Goal: Task Accomplishment & Management: Use online tool/utility

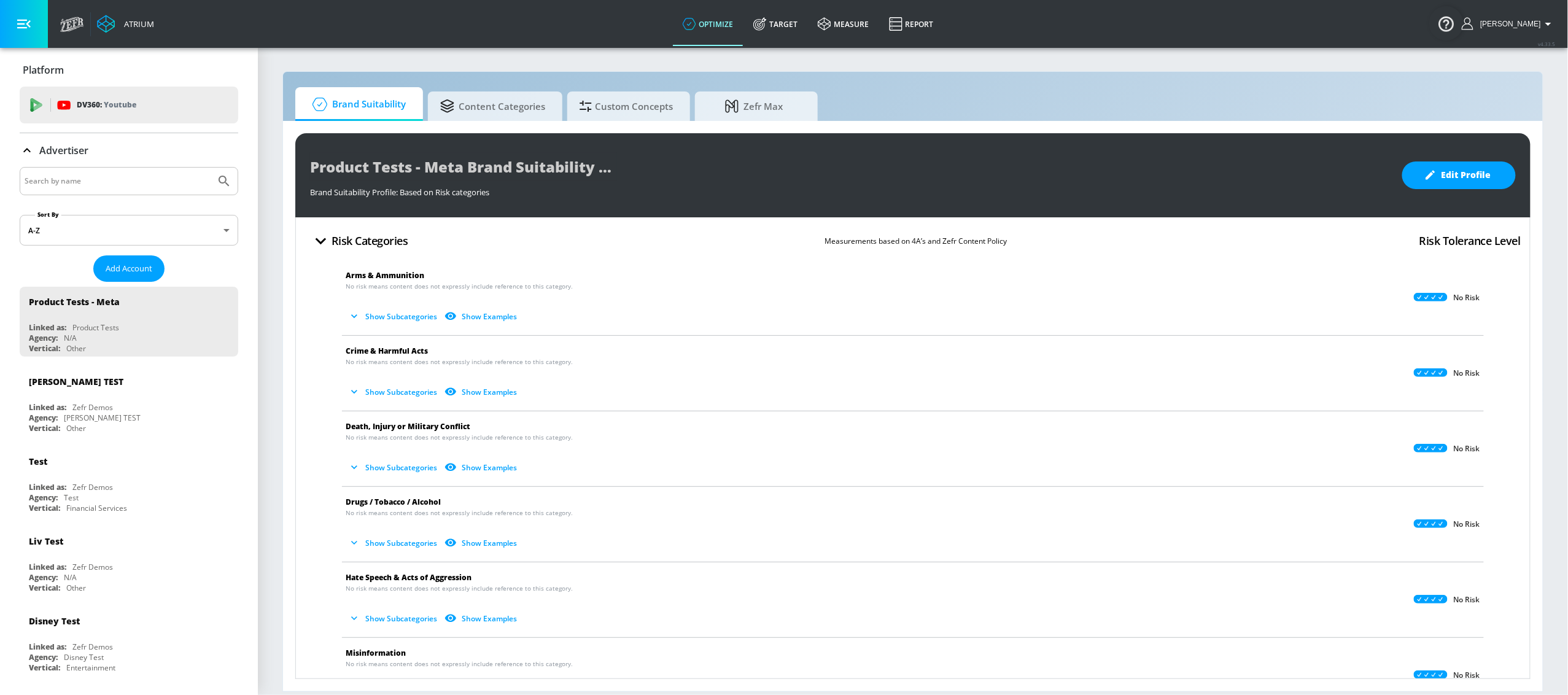
click at [129, 183] on input "Search by name" at bounding box center [117, 181] width 186 height 16
type input "l"
type input "[GEOGRAPHIC_DATA]"
click at [211, 168] on button "Submit Search" at bounding box center [224, 181] width 27 height 27
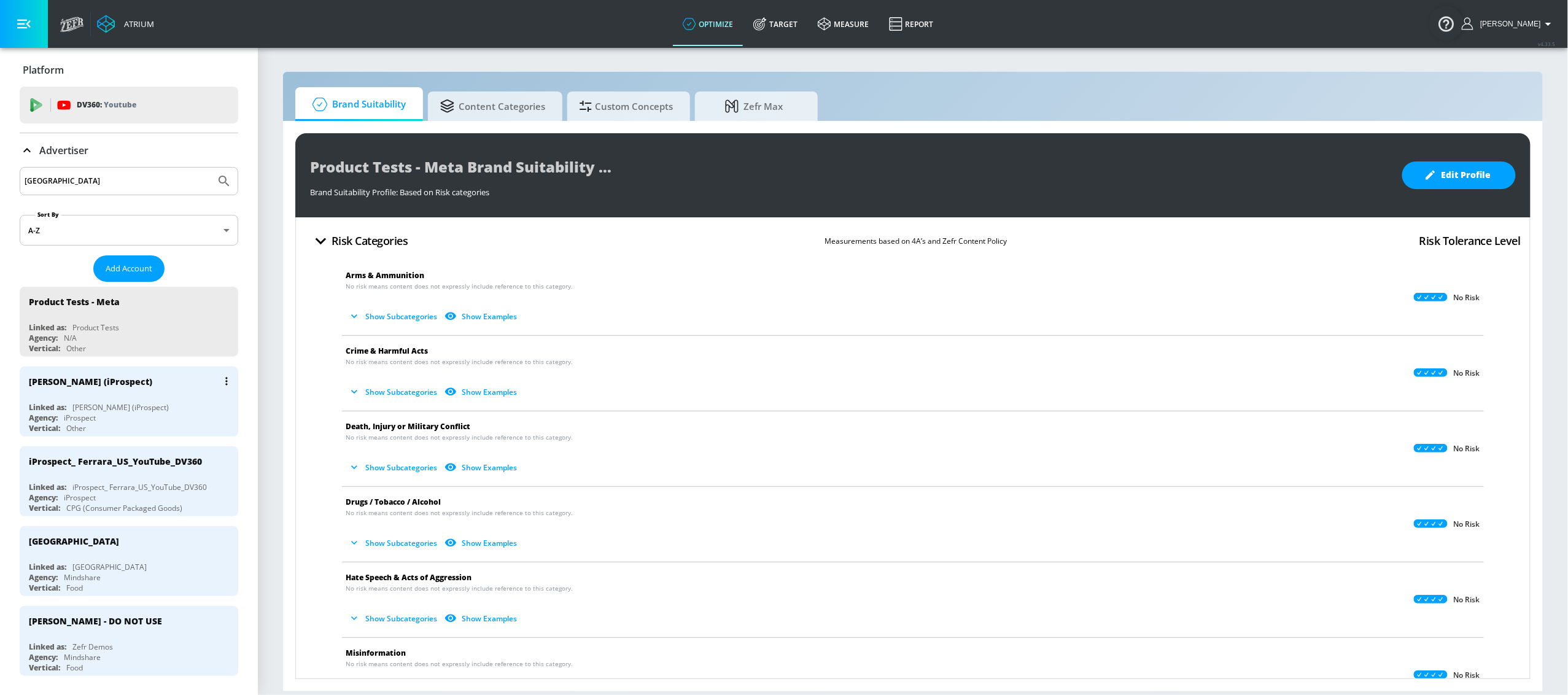
click at [75, 392] on div "[PERSON_NAME] (iProspect)" at bounding box center [131, 380] width 206 height 29
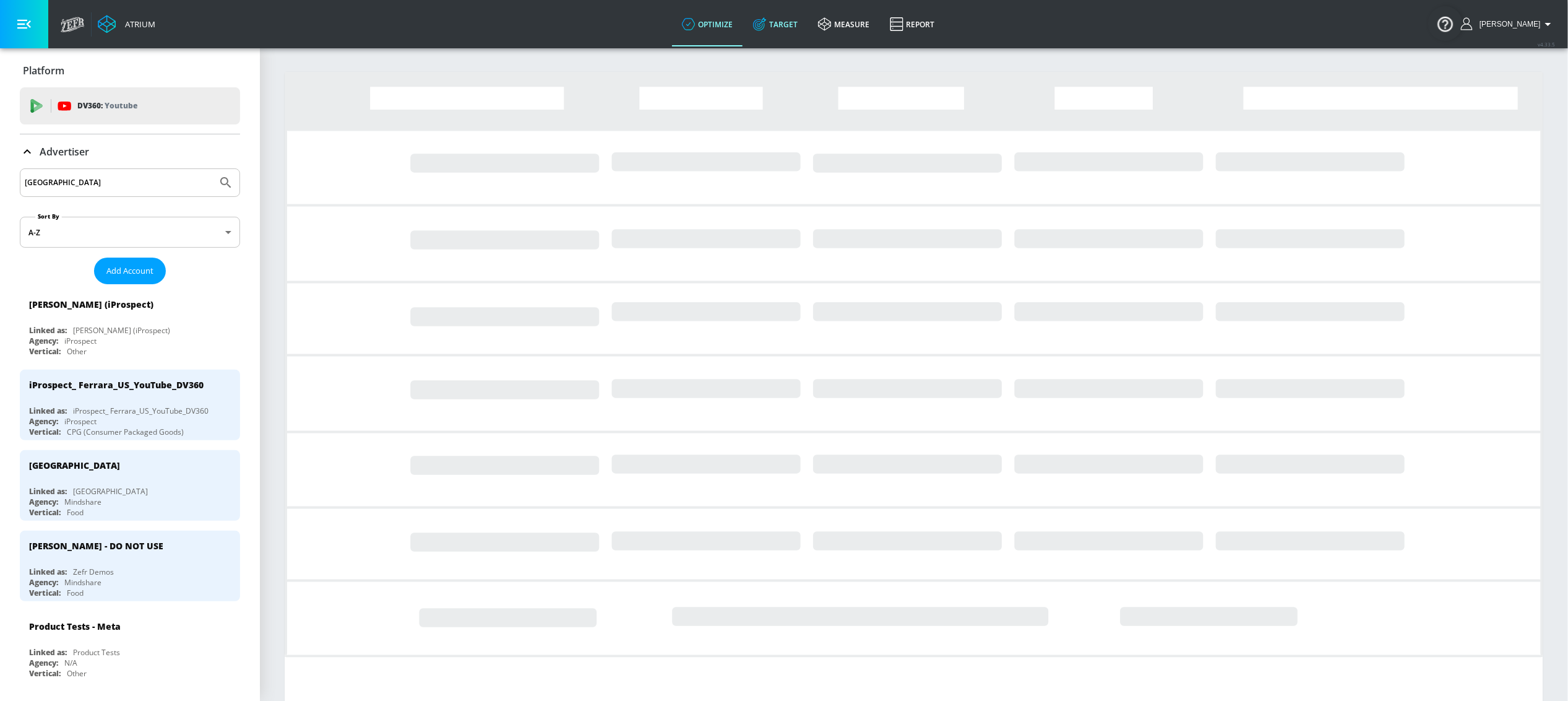
click at [802, 21] on link "Target" at bounding box center [776, 24] width 65 height 45
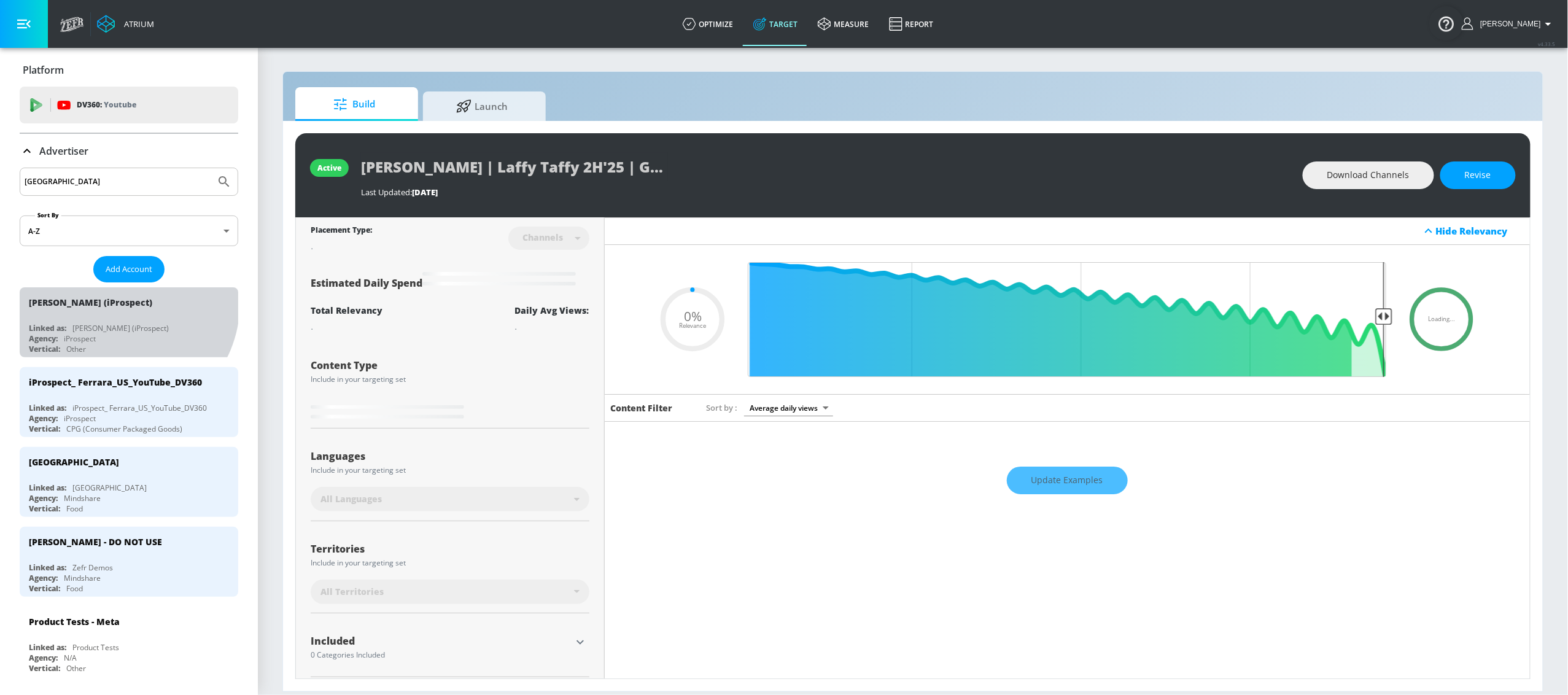
click at [116, 303] on div "[PERSON_NAME] (iProspect)" at bounding box center [131, 301] width 206 height 29
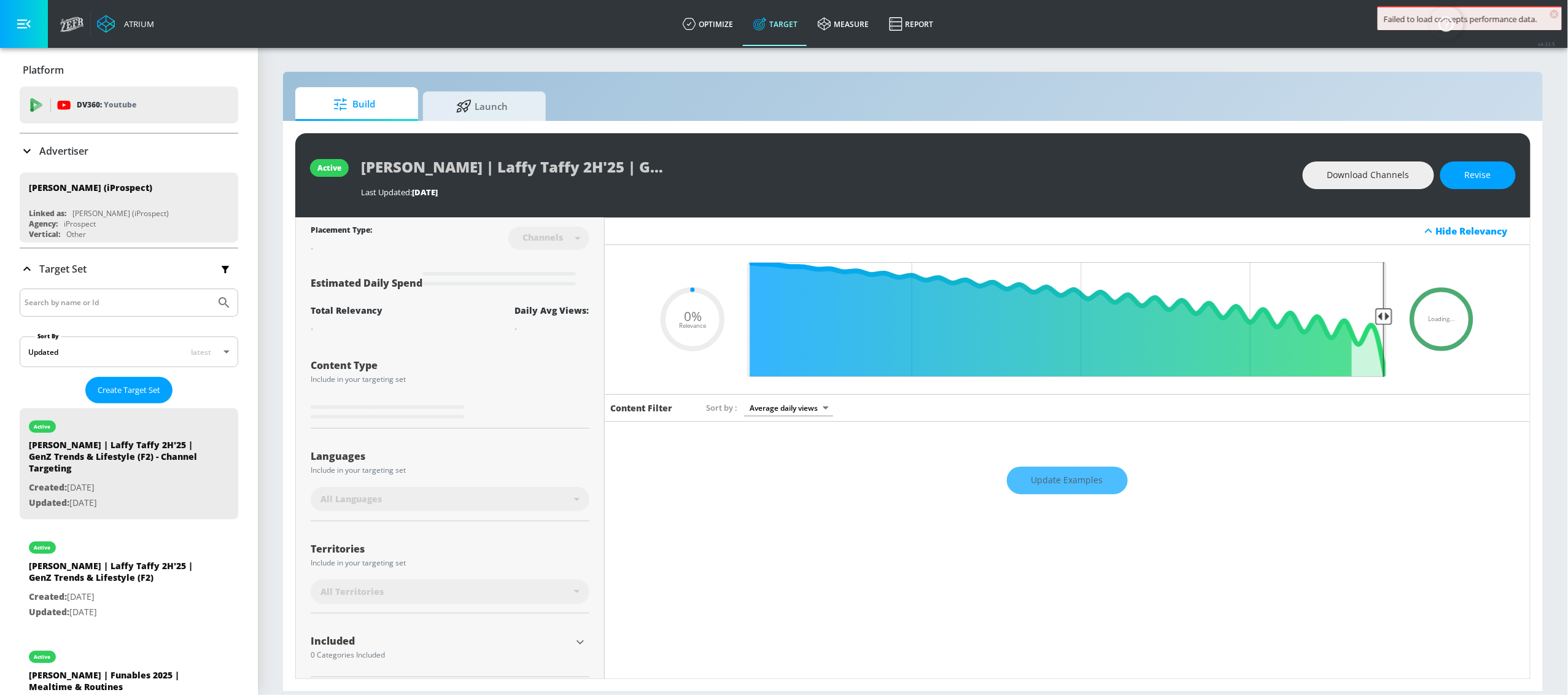
type input "0.05"
click at [103, 300] on input "Search by name or Id" at bounding box center [117, 303] width 186 height 16
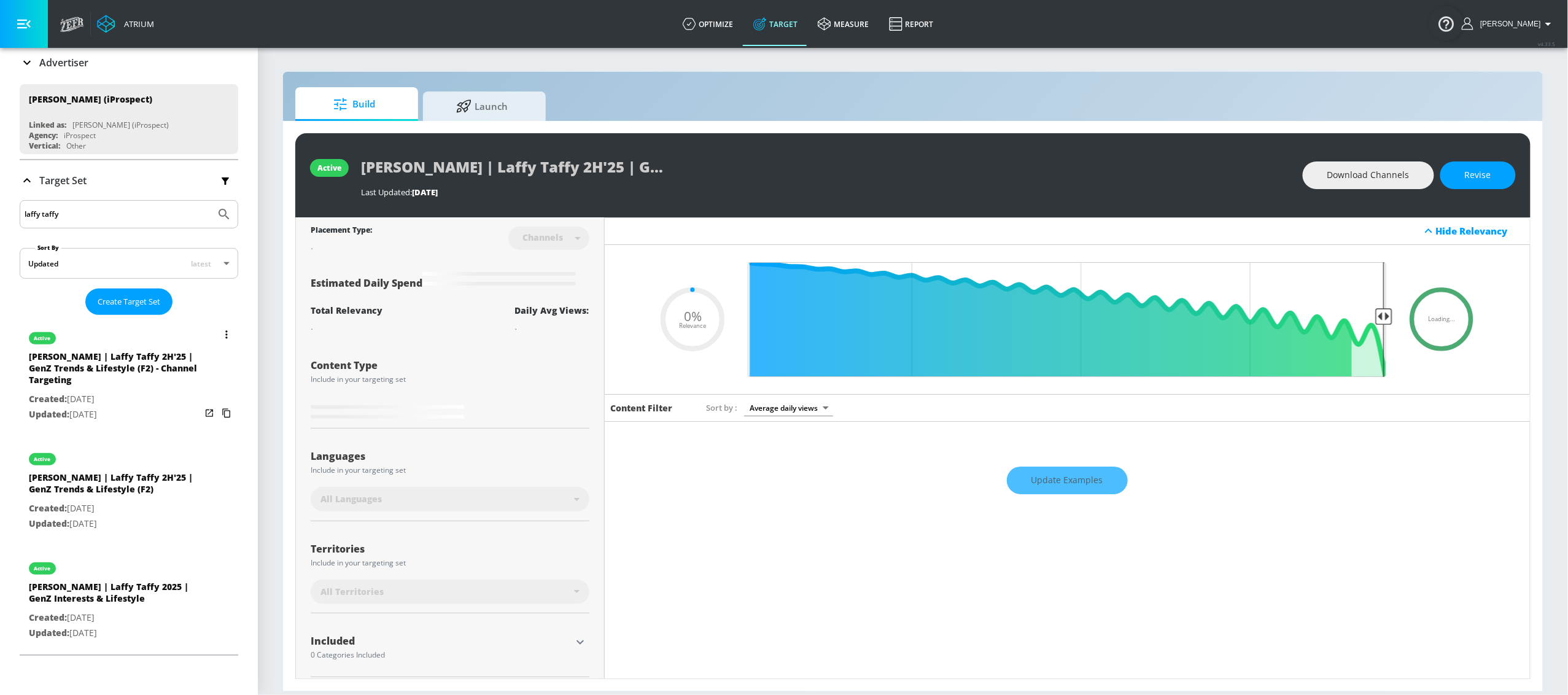
scroll to position [148, 0]
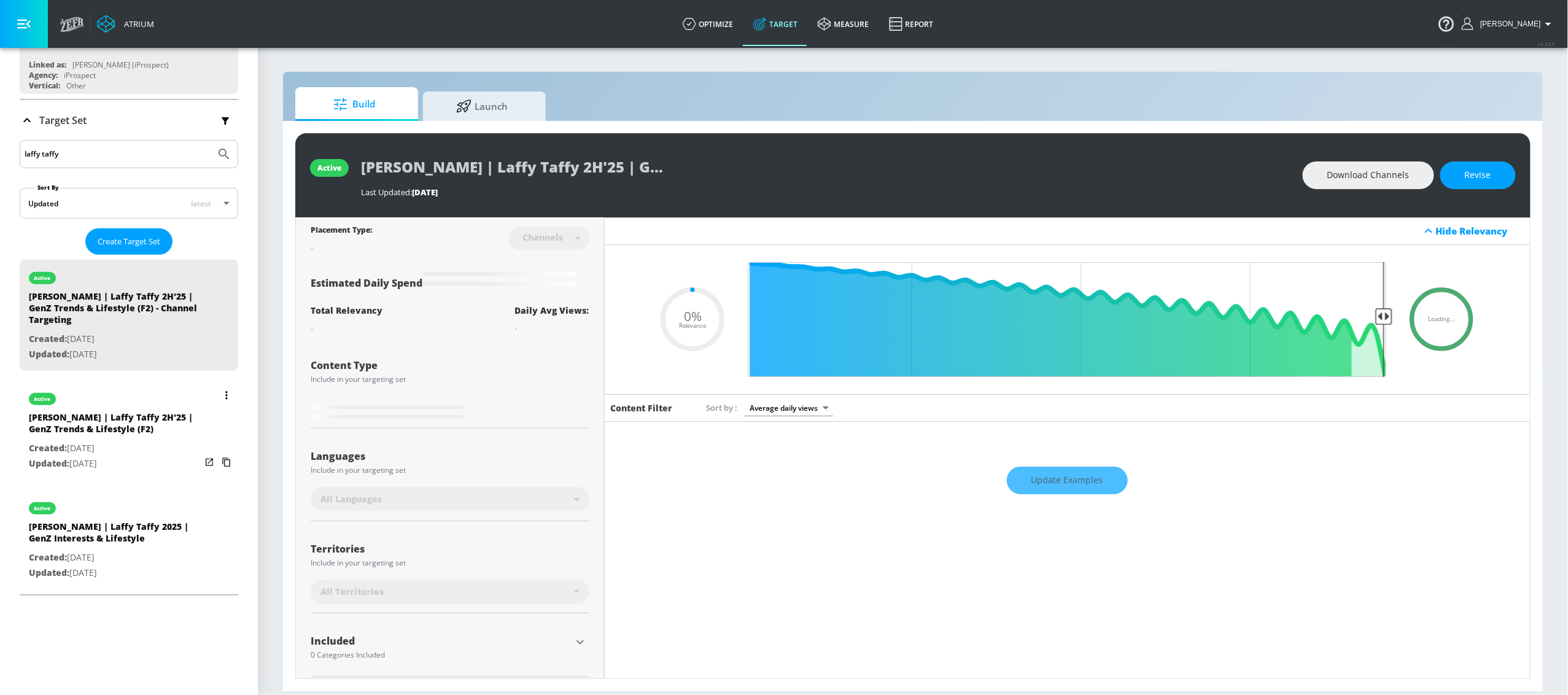
type input "laffy taffy"
click at [129, 437] on div "[PERSON_NAME] | Laffy Taffy 2H'25 | GenZ Trends & Lifestyle (F2)" at bounding box center [114, 425] width 172 height 29
type input "[PERSON_NAME] | Laffy Taffy 2H'25 | GenZ Trends & Lifestyle (F2)"
type input "videos"
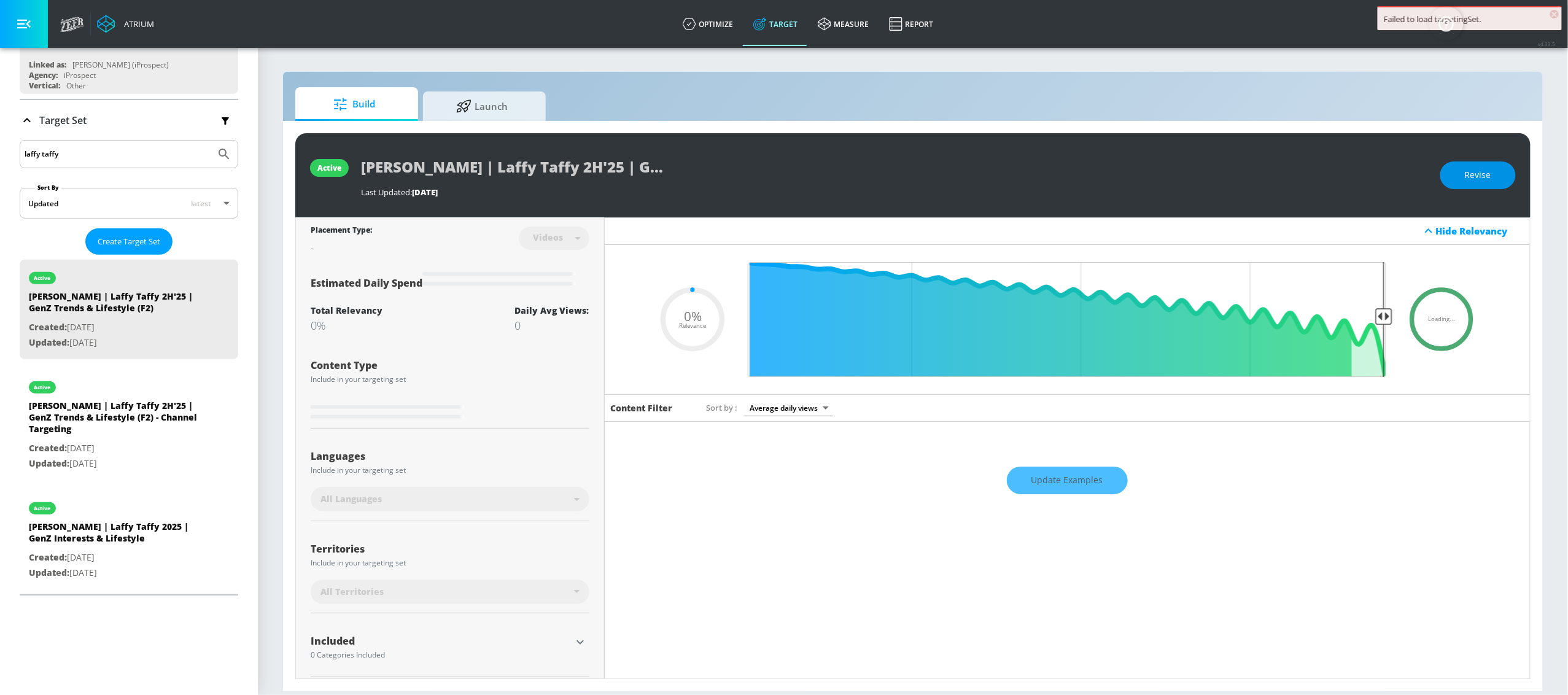
click at [1469, 176] on span "Revise" at bounding box center [1478, 176] width 26 height 16
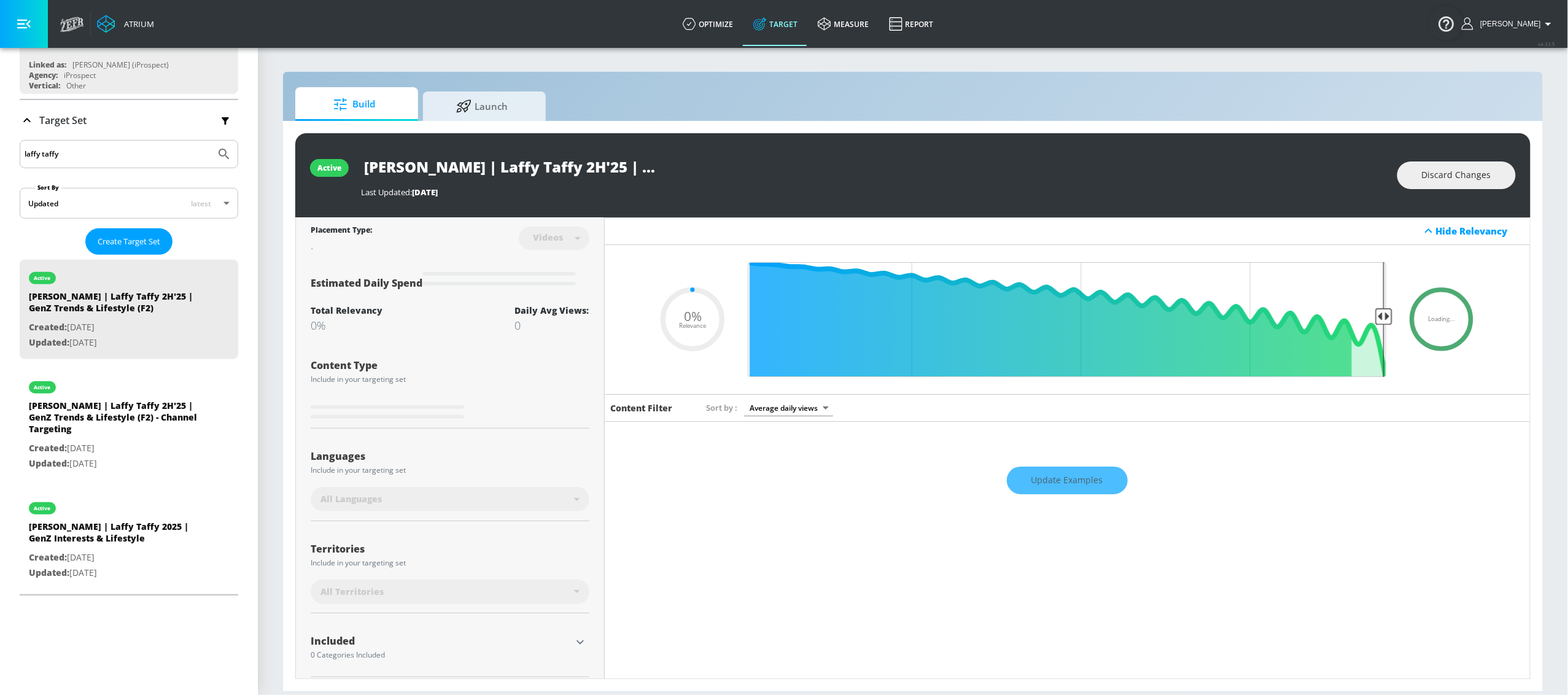
type input "0.09"
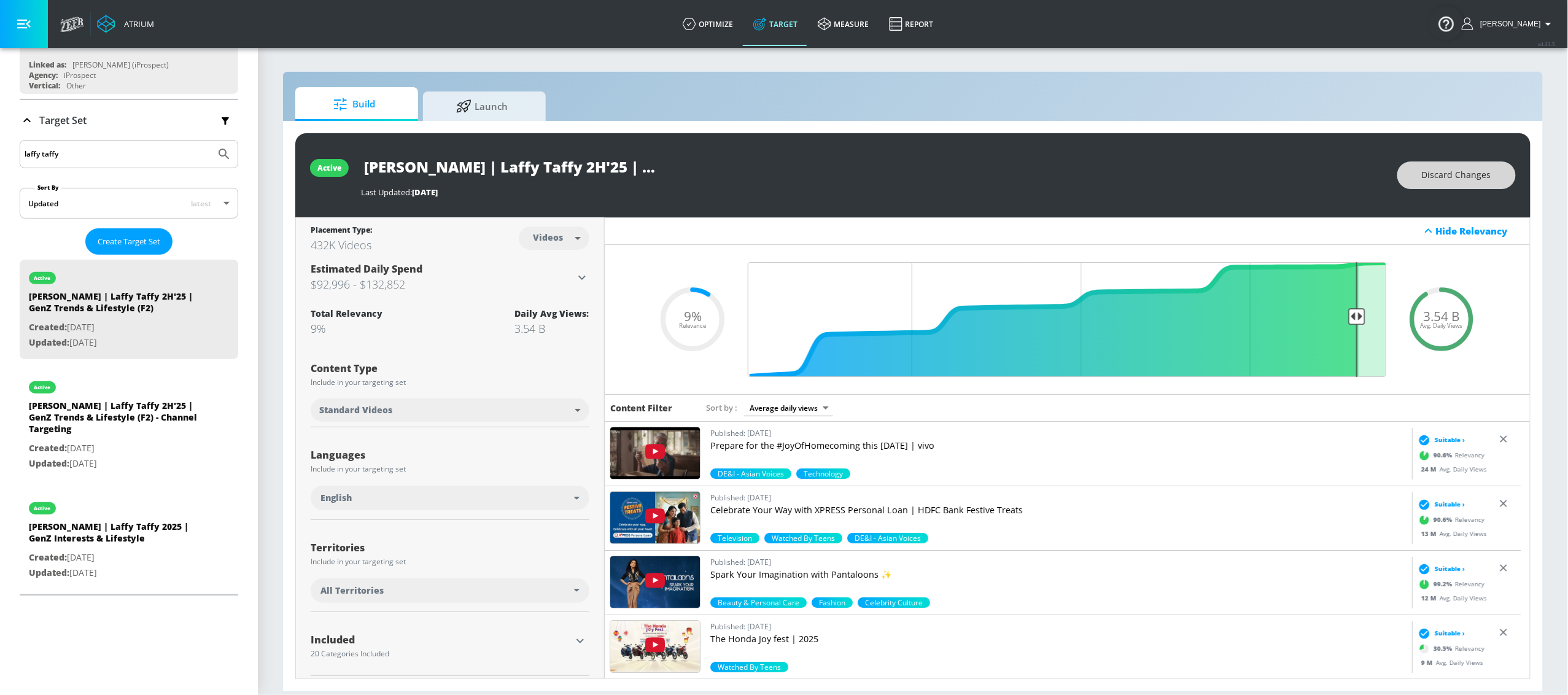
click at [1472, 171] on span "Discard Changes" at bounding box center [1457, 176] width 69 height 16
